Goal: Task Accomplishment & Management: Manage account settings

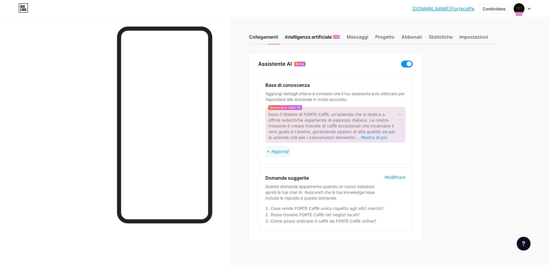
click at [271, 39] on font "Collegamenti" at bounding box center [263, 37] width 29 height 6
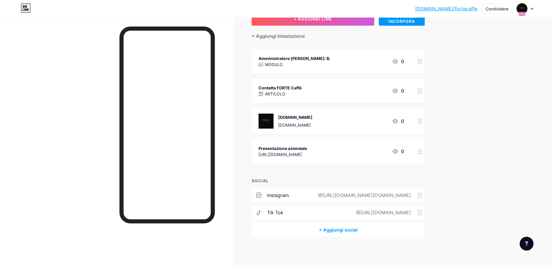
scroll to position [49, 0]
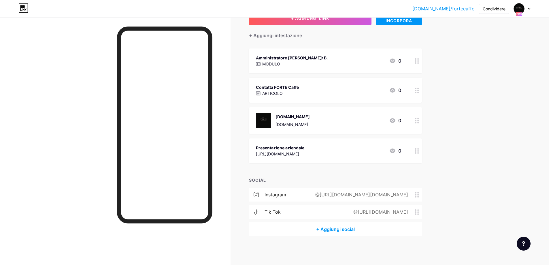
click at [326, 87] on div "Contatta FORTE Caffè ARTICOLO 0" at bounding box center [328, 90] width 145 height 13
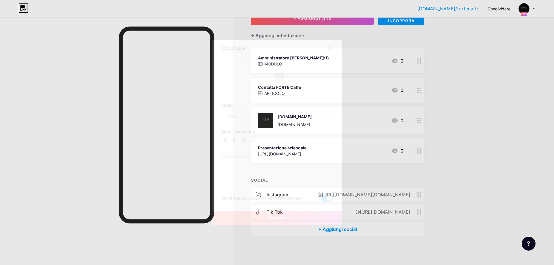
type input "Contact FORTE Caffè"
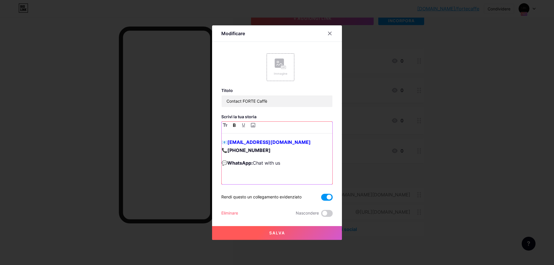
click at [237, 141] on strong "[EMAIL_ADDRESS][DOMAIN_NAME]" at bounding box center [268, 142] width 83 height 6
click at [271, 151] on p "📧 giosue @[DOMAIN_NAME] 📞 [PHONE_NUMBER]" at bounding box center [276, 146] width 111 height 16
click at [295, 232] on button "Salva" at bounding box center [277, 233] width 130 height 14
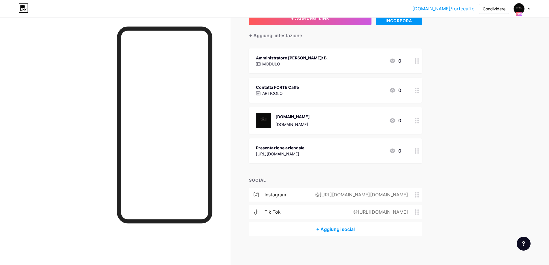
click at [363, 59] on div "Amministratore [PERSON_NAME]: B. MODULO 0" at bounding box center [328, 60] width 145 height 13
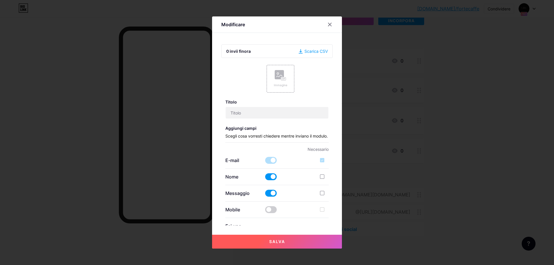
type input "CEO - Alexander: B."
checkbox input "true"
click at [273, 114] on input "CEO - Alexander: B." at bounding box center [277, 113] width 103 height 12
type input "C"
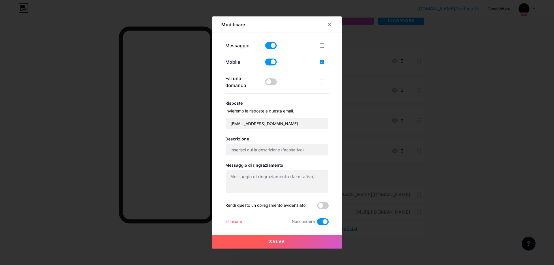
scroll to position [153, 0]
type input "Export manager"
click at [238, 122] on input "[EMAIL_ADDRESS][DOMAIN_NAME]" at bounding box center [277, 124] width 103 height 12
type input "[EMAIL_ADDRESS][DOMAIN_NAME]"
click at [269, 238] on button "Salva" at bounding box center [277, 242] width 130 height 14
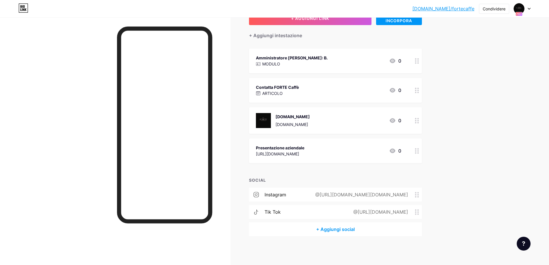
click at [394, 59] on icon at bounding box center [393, 61] width 6 height 5
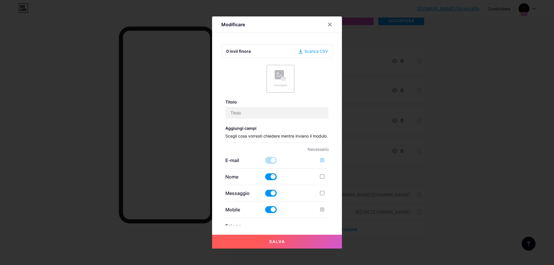
type input "Export manager"
checkbox input "true"
type input "[EMAIL_ADDRESS][DOMAIN_NAME]"
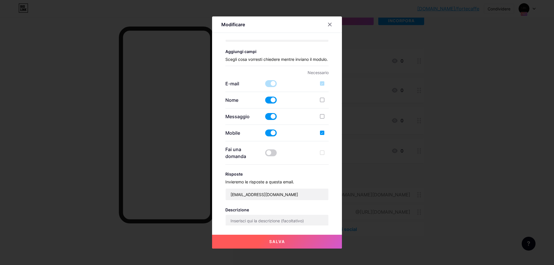
scroll to position [87, 0]
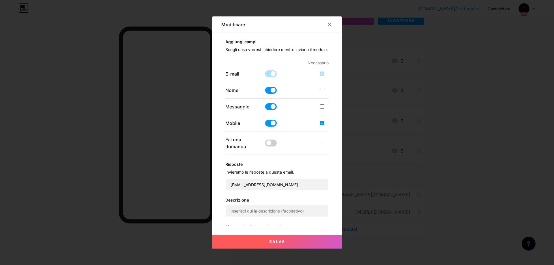
click at [272, 94] on span at bounding box center [271, 90] width 12 height 7
click at [265, 92] on input "checkbox" at bounding box center [265, 92] width 0 height 0
click at [272, 94] on span at bounding box center [271, 90] width 12 height 7
click at [265, 92] on input "checkbox" at bounding box center [265, 92] width 0 height 0
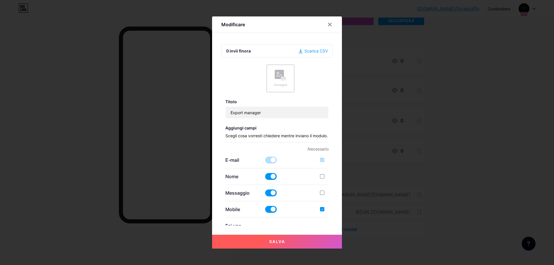
scroll to position [0, 0]
click at [267, 134] on font "Scegli cosa vorresti chiedere mentre inviano il modulo." at bounding box center [276, 136] width 102 height 5
click at [239, 50] on font "0 invii finora" at bounding box center [238, 51] width 25 height 5
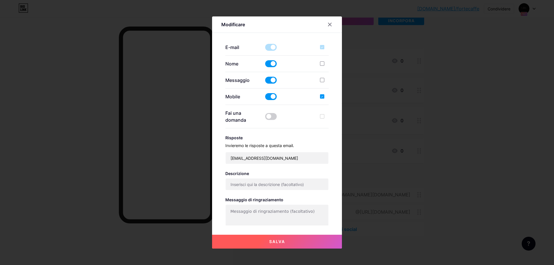
scroll to position [144, 0]
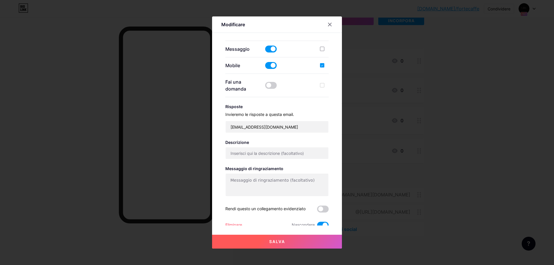
click at [285, 241] on button "Salva" at bounding box center [277, 242] width 130 height 14
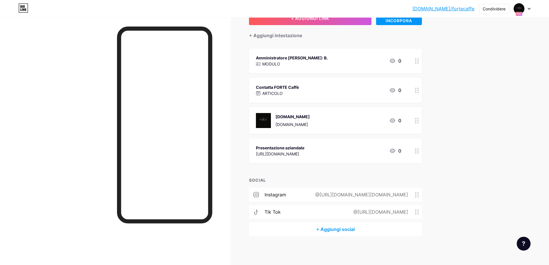
click at [419, 62] on circle at bounding box center [418, 62] width 1 height 1
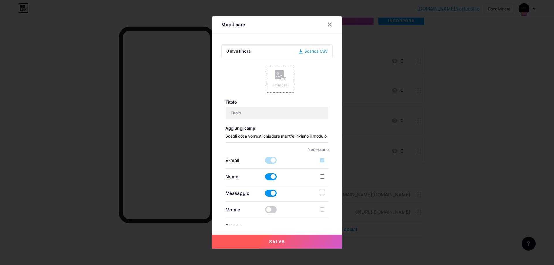
type input "Export manager"
checkbox input "true"
type input "[EMAIL_ADDRESS][DOMAIN_NAME]"
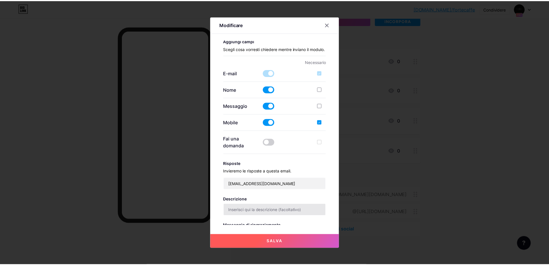
scroll to position [9, 0]
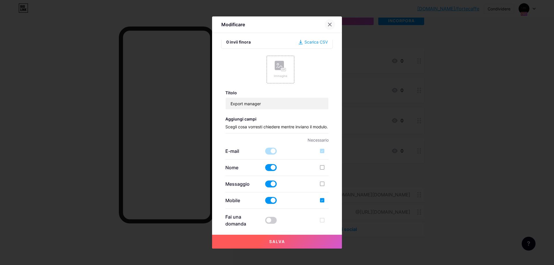
click at [329, 27] on div at bounding box center [329, 24] width 10 height 10
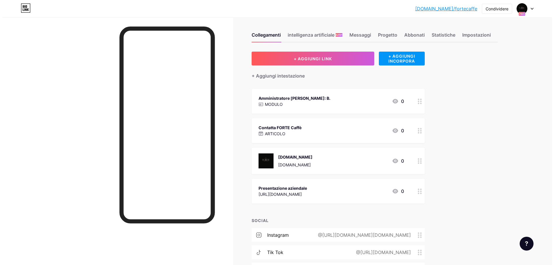
scroll to position [0, 0]
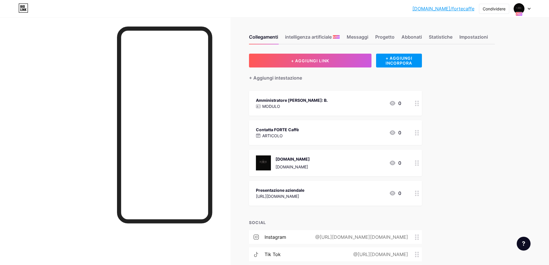
click at [303, 108] on div "MODULO" at bounding box center [292, 106] width 72 height 6
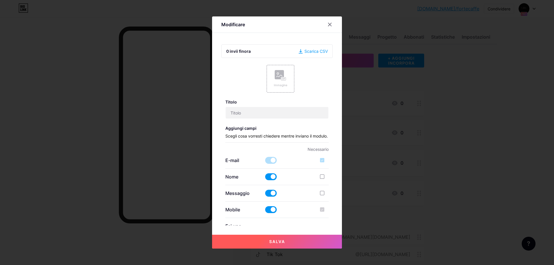
type input "Export manager"
checkbox input "true"
type input "[EMAIL_ADDRESS][DOMAIN_NAME]"
click at [264, 112] on input "Export manager" at bounding box center [277, 113] width 103 height 12
click at [246, 134] on font "Scegli cosa vorresti chiedere mentre inviano il modulo." at bounding box center [276, 136] width 102 height 5
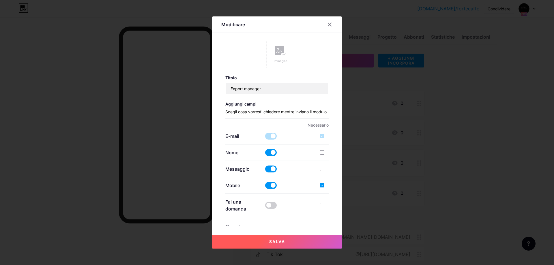
scroll to position [58, 0]
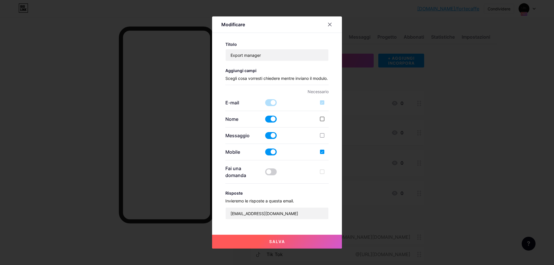
click at [320, 123] on div "Nome" at bounding box center [277, 119] width 104 height 7
click at [321, 121] on div at bounding box center [322, 119] width 4 height 4
click at [328, 126] on input "checkbox" at bounding box center [330, 124] width 4 height 4
checkbox input "true"
click at [322, 138] on label at bounding box center [324, 136] width 9 height 6
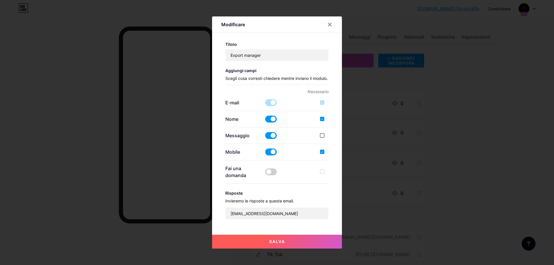
click at [328, 142] on input "checkbox" at bounding box center [330, 140] width 4 height 4
checkbox input "true"
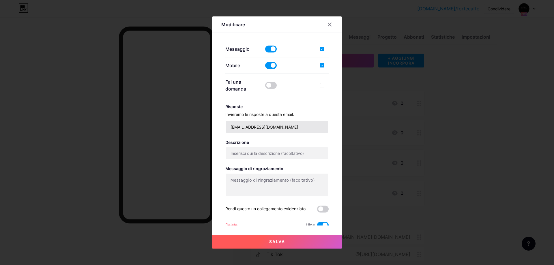
scroll to position [153, 0]
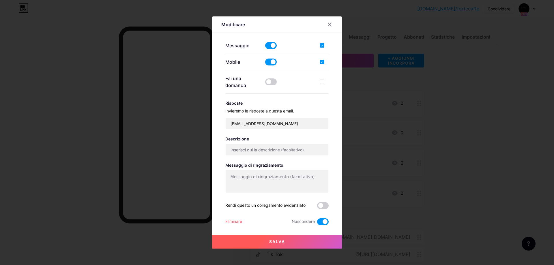
click at [279, 241] on font "Salva" at bounding box center [277, 241] width 16 height 5
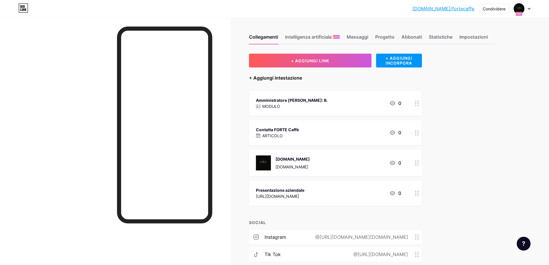
click at [254, 80] on font "+ Aggiungi intestazione" at bounding box center [275, 78] width 53 height 6
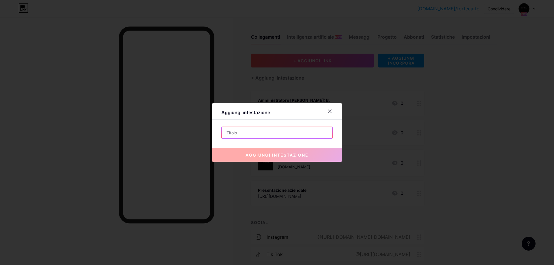
click at [262, 133] on input "text" at bounding box center [276, 133] width 111 height 12
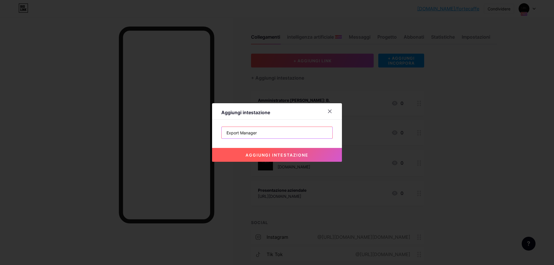
type input "Export Manager"
click at [306, 152] on button "aggiungi intestazione" at bounding box center [277, 155] width 130 height 14
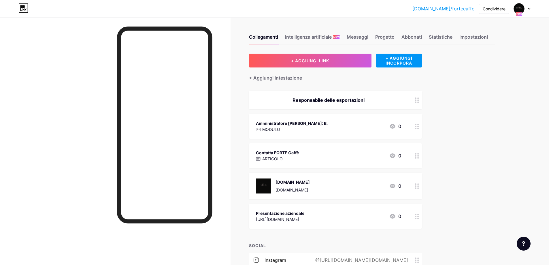
click at [419, 130] on div at bounding box center [417, 126] width 10 height 25
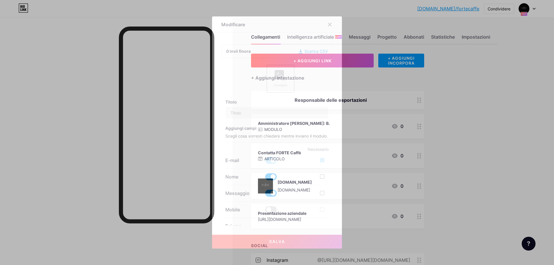
type input "Export manager"
checkbox input "true"
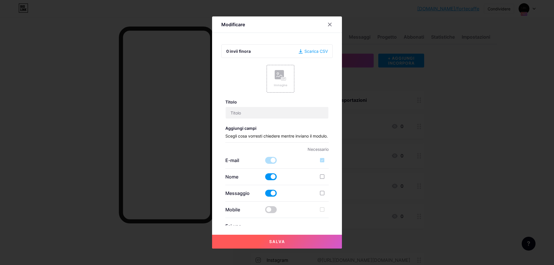
checkbox input "true"
type input "[EMAIL_ADDRESS][DOMAIN_NAME]"
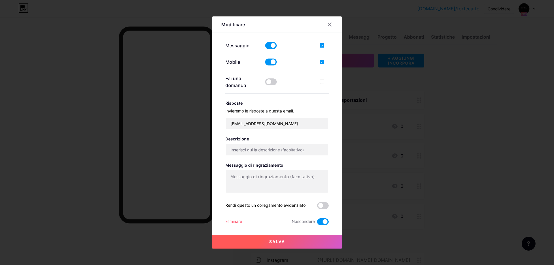
click at [236, 220] on font "Eliminare" at bounding box center [233, 221] width 17 height 5
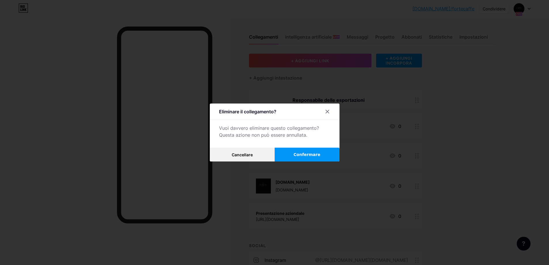
click at [321, 156] on button "Confermare" at bounding box center [307, 155] width 65 height 14
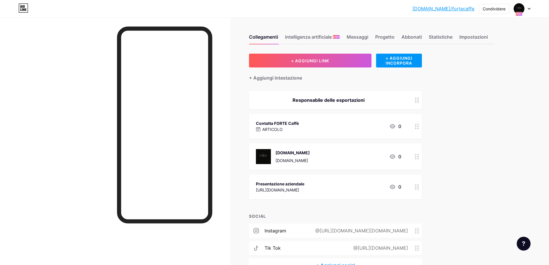
click at [323, 101] on font "Responsabile delle esportazioni" at bounding box center [329, 100] width 72 height 6
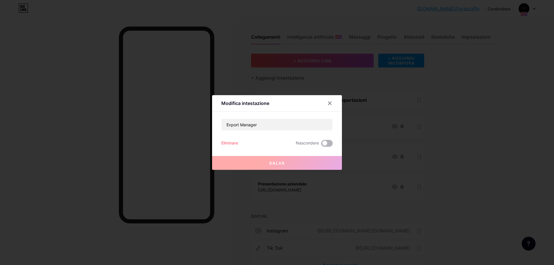
click at [324, 145] on span at bounding box center [327, 143] width 12 height 7
click at [321, 145] on input "checkbox" at bounding box center [321, 145] width 0 height 0
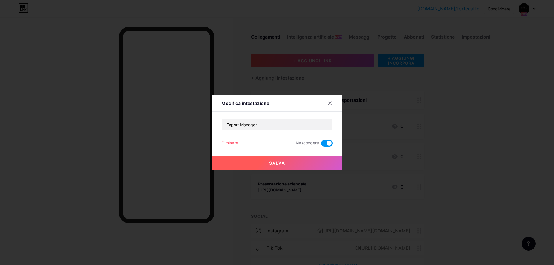
click at [324, 145] on span at bounding box center [327, 143] width 12 height 7
click at [321, 145] on input "checkbox" at bounding box center [321, 145] width 0 height 0
click at [298, 161] on button "Salva" at bounding box center [277, 163] width 130 height 14
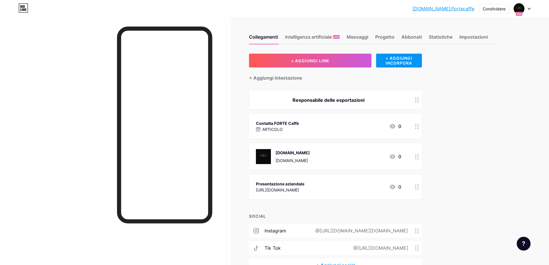
click at [419, 101] on icon at bounding box center [417, 99] width 4 height 5
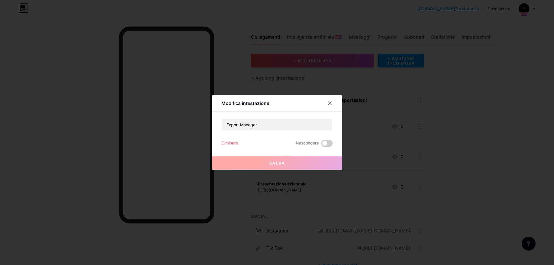
click at [331, 103] on icon at bounding box center [329, 103] width 5 height 5
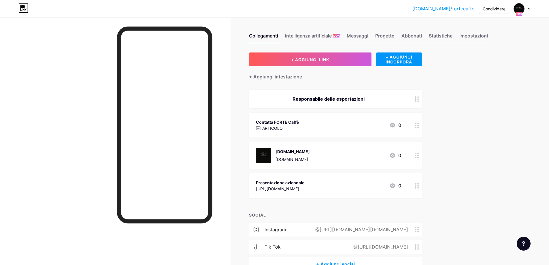
scroll to position [0, 0]
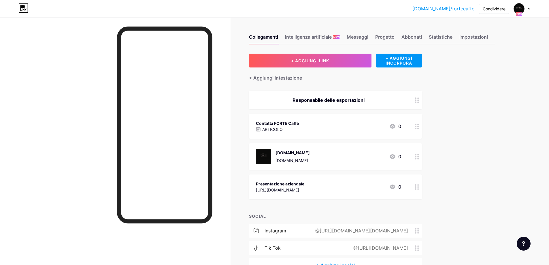
click at [341, 100] on font "Responsabile delle esportazioni" at bounding box center [329, 100] width 72 height 6
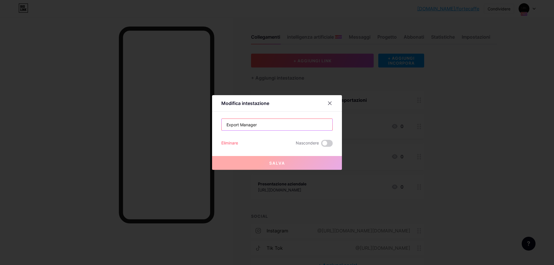
click at [269, 125] on input "Export Manager" at bounding box center [276, 125] width 111 height 12
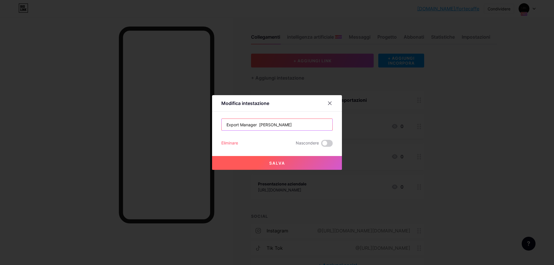
type input "Export Manager [PERSON_NAME]"
click at [281, 158] on button "Salva" at bounding box center [277, 163] width 130 height 14
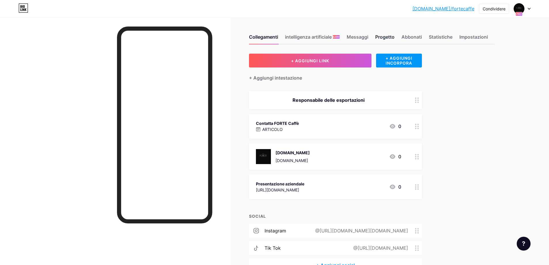
click at [385, 37] on font "Progetto" at bounding box center [385, 37] width 19 height 6
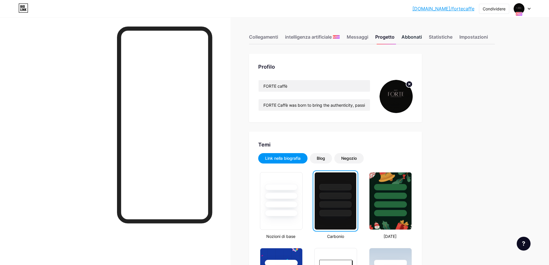
click at [411, 38] on font "Abbonati" at bounding box center [412, 37] width 20 height 6
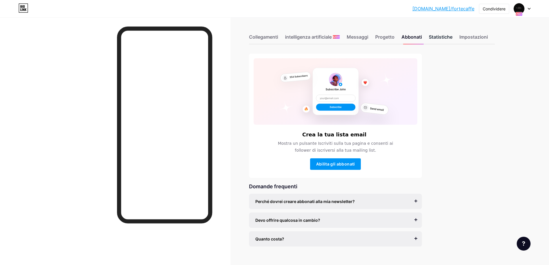
click at [444, 39] on font "Statistiche" at bounding box center [441, 37] width 24 height 6
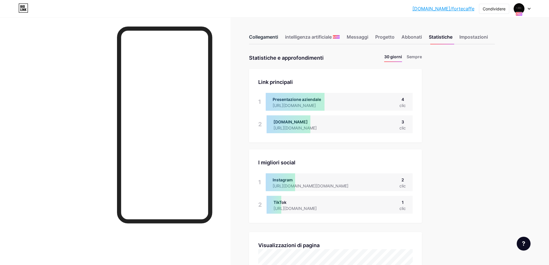
click at [260, 35] on font "Collegamenti" at bounding box center [263, 37] width 29 height 6
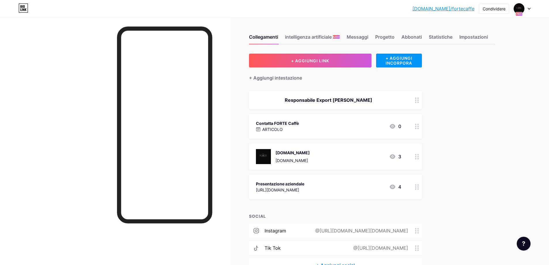
click at [305, 184] on div "Presentazione aziendale" at bounding box center [280, 184] width 48 height 6
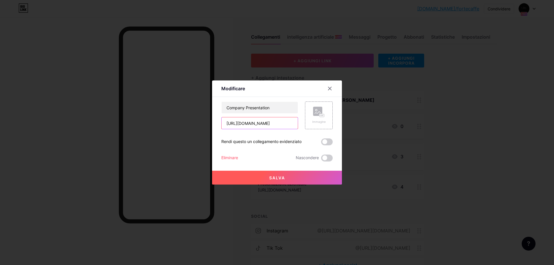
click at [288, 122] on input "[URL][DOMAIN_NAME]" at bounding box center [259, 123] width 76 height 12
click at [438, 165] on div at bounding box center [277, 132] width 554 height 265
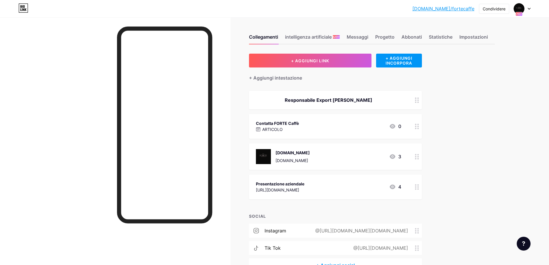
click at [394, 186] on icon at bounding box center [392, 186] width 7 height 7
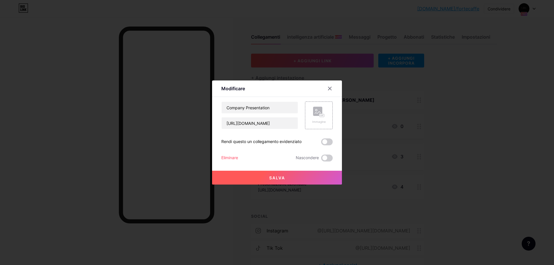
click at [429, 155] on div at bounding box center [277, 132] width 554 height 265
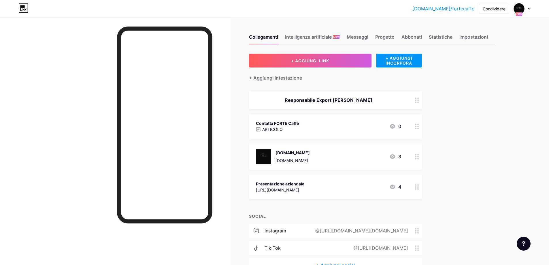
click at [529, 9] on icon at bounding box center [529, 9] width 3 height 2
click at [482, 38] on font "Impostazioni" at bounding box center [474, 37] width 29 height 6
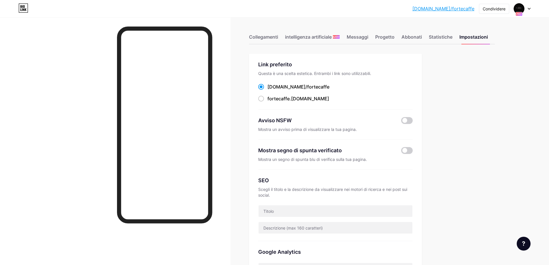
click at [271, 33] on div "Collegamenti intelligenza artificiale NUOVO Messaggi Progetto Abbonati Statisti…" at bounding box center [372, 34] width 246 height 20
click at [269, 37] on font "Collegamenti" at bounding box center [263, 37] width 29 height 6
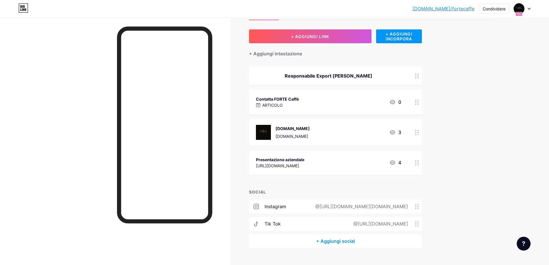
scroll to position [14, 0]
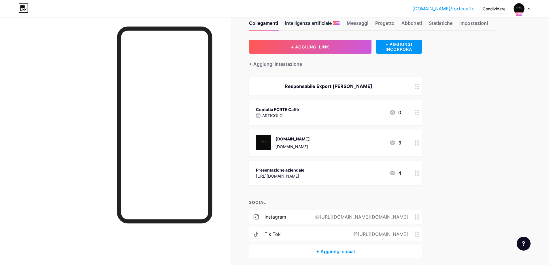
click at [305, 20] on font "intelligenza artificiale" at bounding box center [308, 23] width 47 height 7
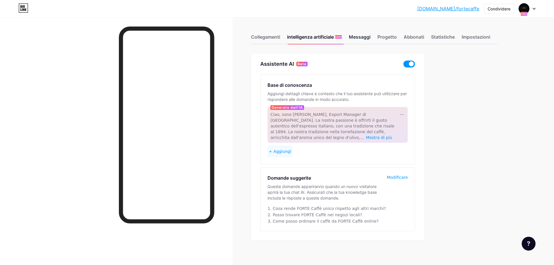
click at [363, 38] on font "Messaggi" at bounding box center [360, 37] width 22 height 6
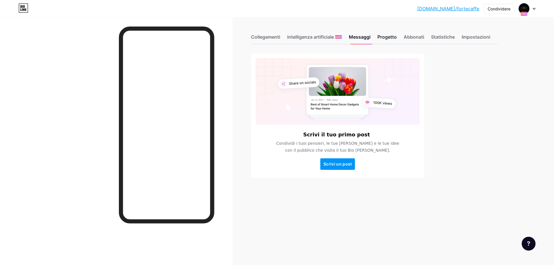
click at [386, 35] on font "Progetto" at bounding box center [386, 37] width 19 height 6
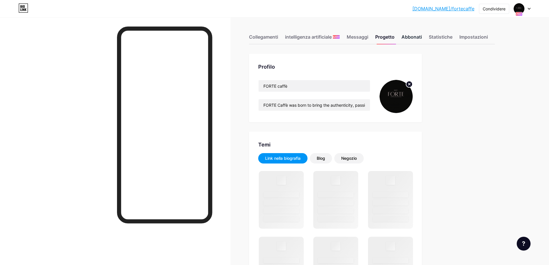
click at [416, 38] on font "Abbonati" at bounding box center [412, 37] width 20 height 6
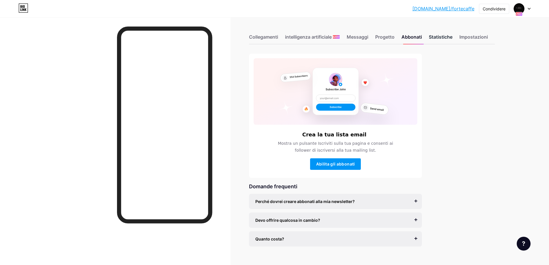
click at [442, 34] on font "Statistiche" at bounding box center [441, 37] width 24 height 6
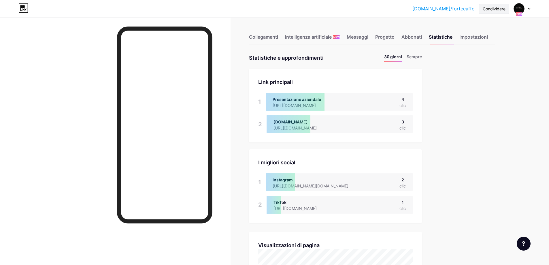
click at [496, 12] on div "Condividere" at bounding box center [494, 9] width 23 height 6
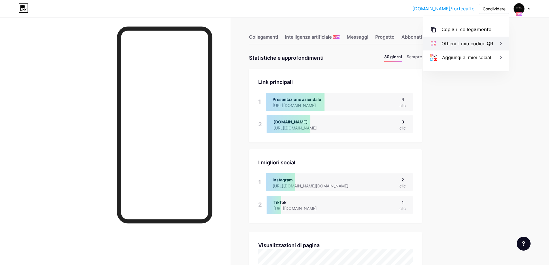
click at [465, 45] on font "Ottieni il mio codice QR" at bounding box center [468, 44] width 52 height 6
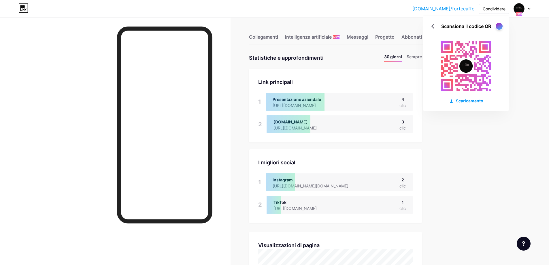
click at [476, 99] on font "Scaricamento" at bounding box center [469, 100] width 27 height 5
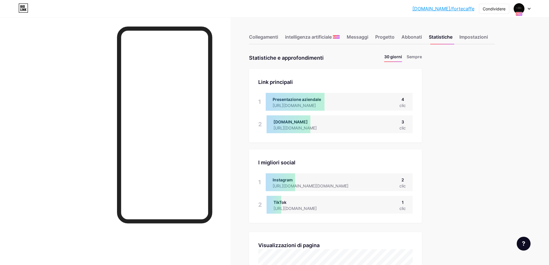
click at [531, 10] on div "[DOMAIN_NAME]/fortec... [DOMAIN_NAME]/fortecaffe Condividere [MEDICAL_DATA] acc…" at bounding box center [274, 8] width 549 height 10
click at [529, 9] on icon at bounding box center [529, 8] width 2 height 1
click at [487, 50] on font "+ Aggiungi una nuova pagina" at bounding box center [492, 49] width 58 height 5
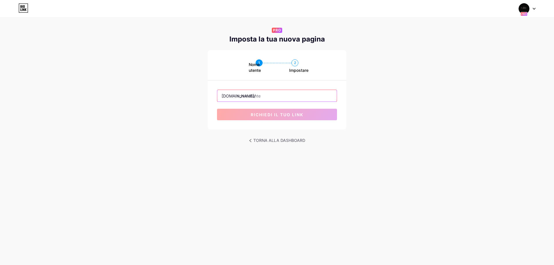
click at [242, 97] on input "text" at bounding box center [276, 96] width 119 height 12
type input "fortecaffe"
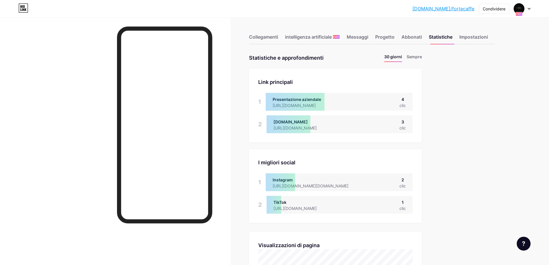
scroll to position [265, 549]
